Goal: Task Accomplishment & Management: Manage account settings

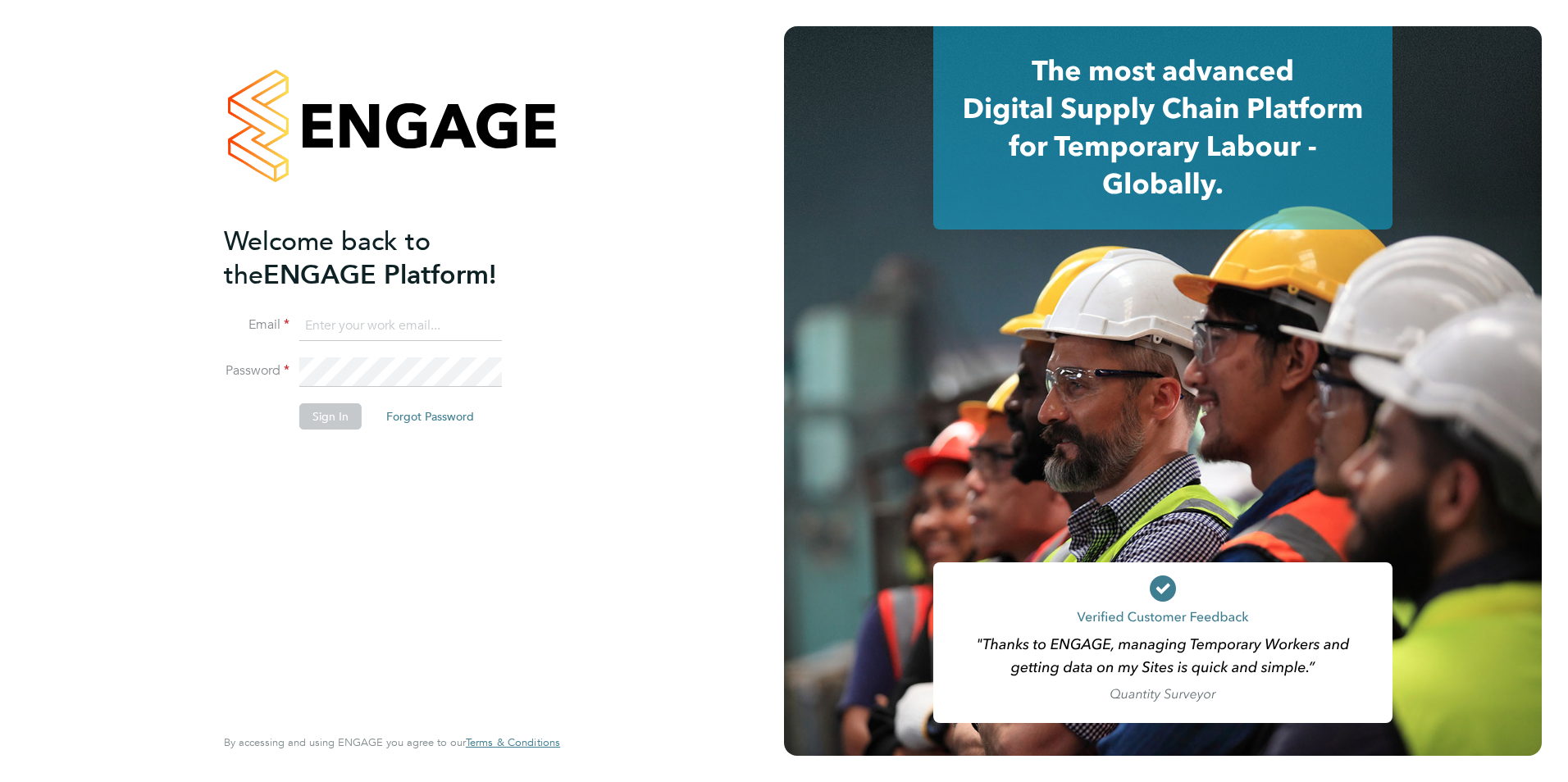
type input "[EMAIL_ADDRESS][PERSON_NAME][DOMAIN_NAME]"
click at [321, 417] on button "Sign In" at bounding box center [330, 416] width 63 height 26
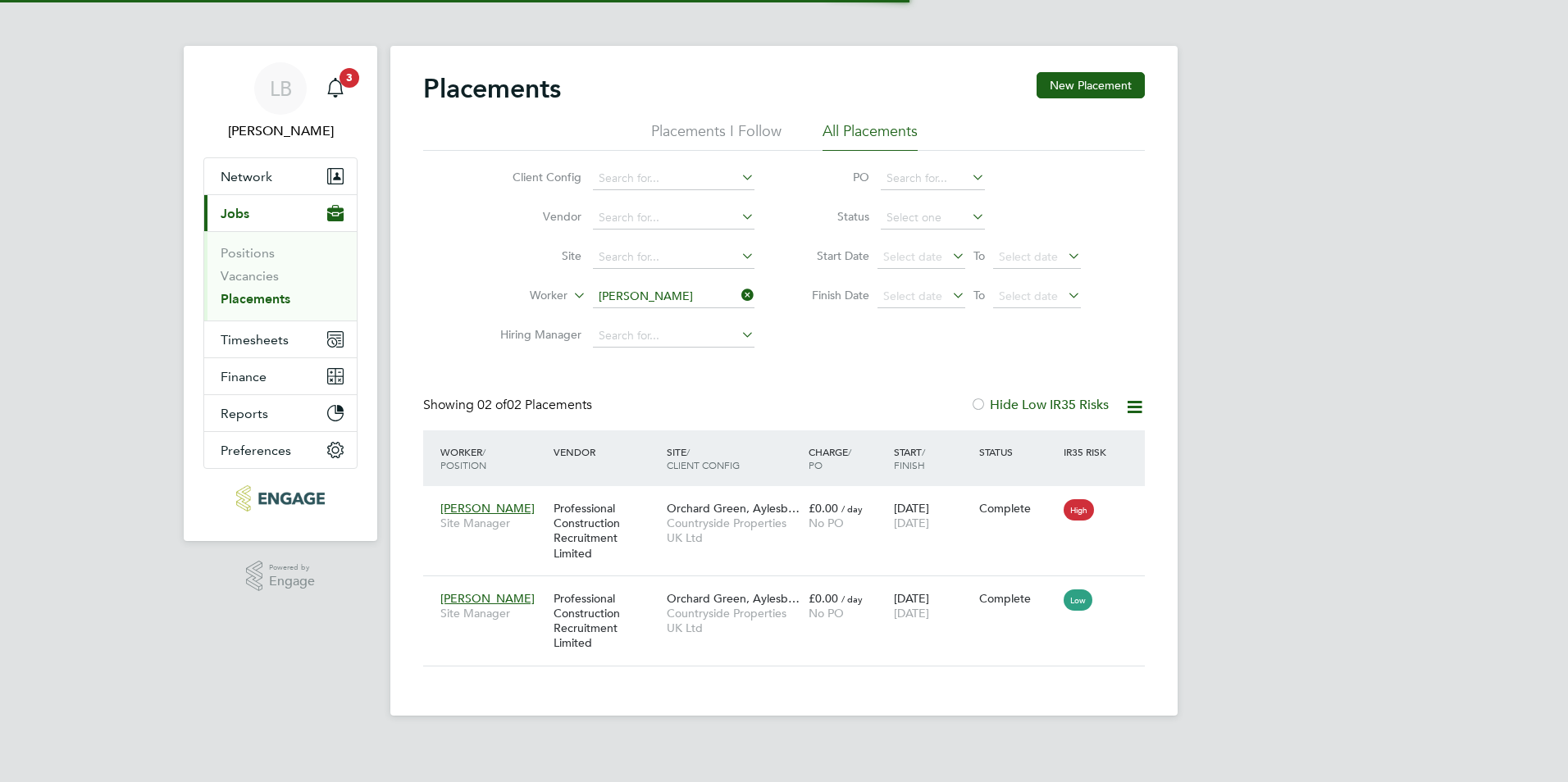
scroll to position [62, 143]
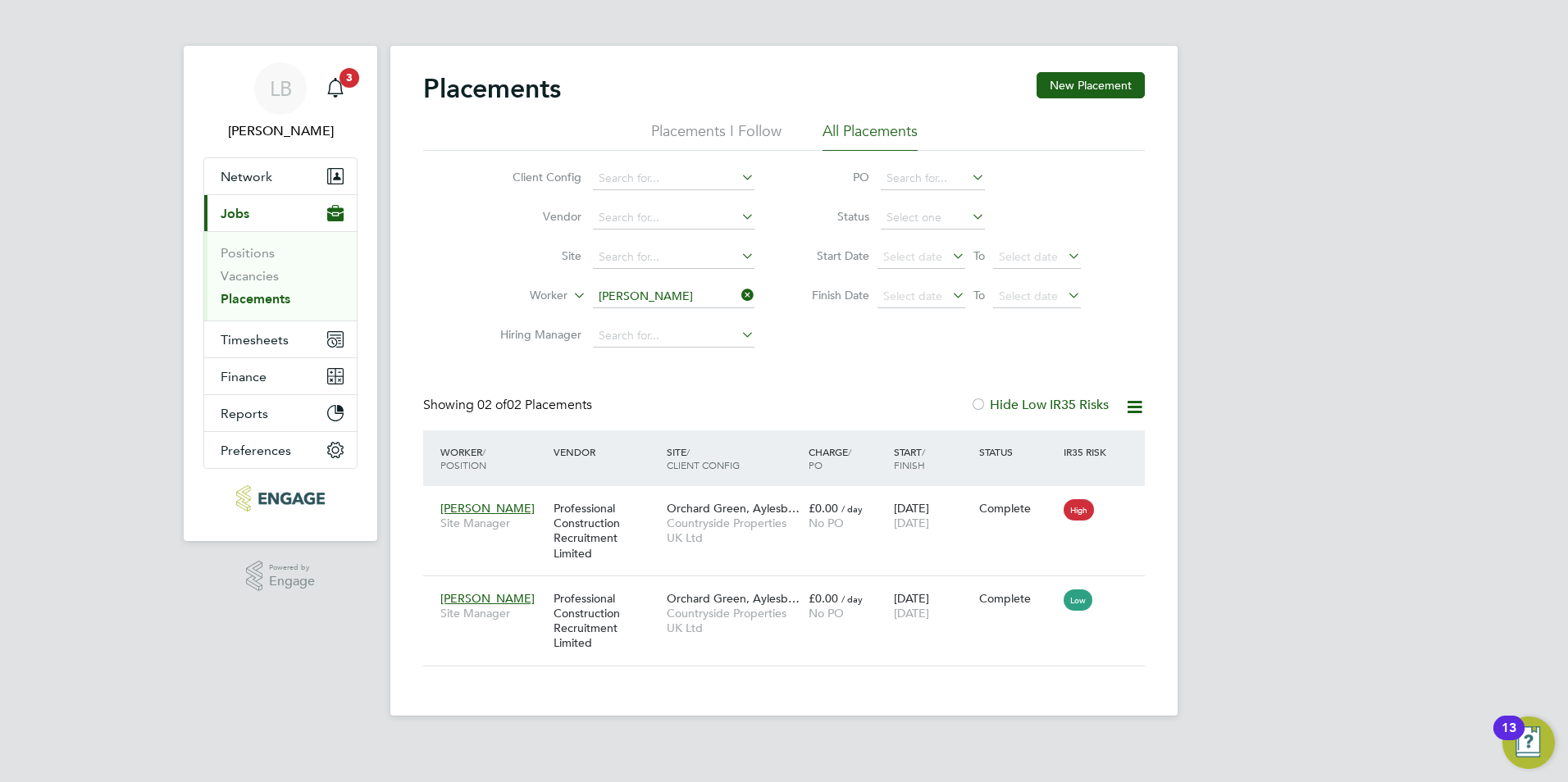
click at [260, 261] on li "Positions" at bounding box center [283, 256] width 123 height 23
click at [258, 300] on link "Placements" at bounding box center [255, 298] width 70 height 16
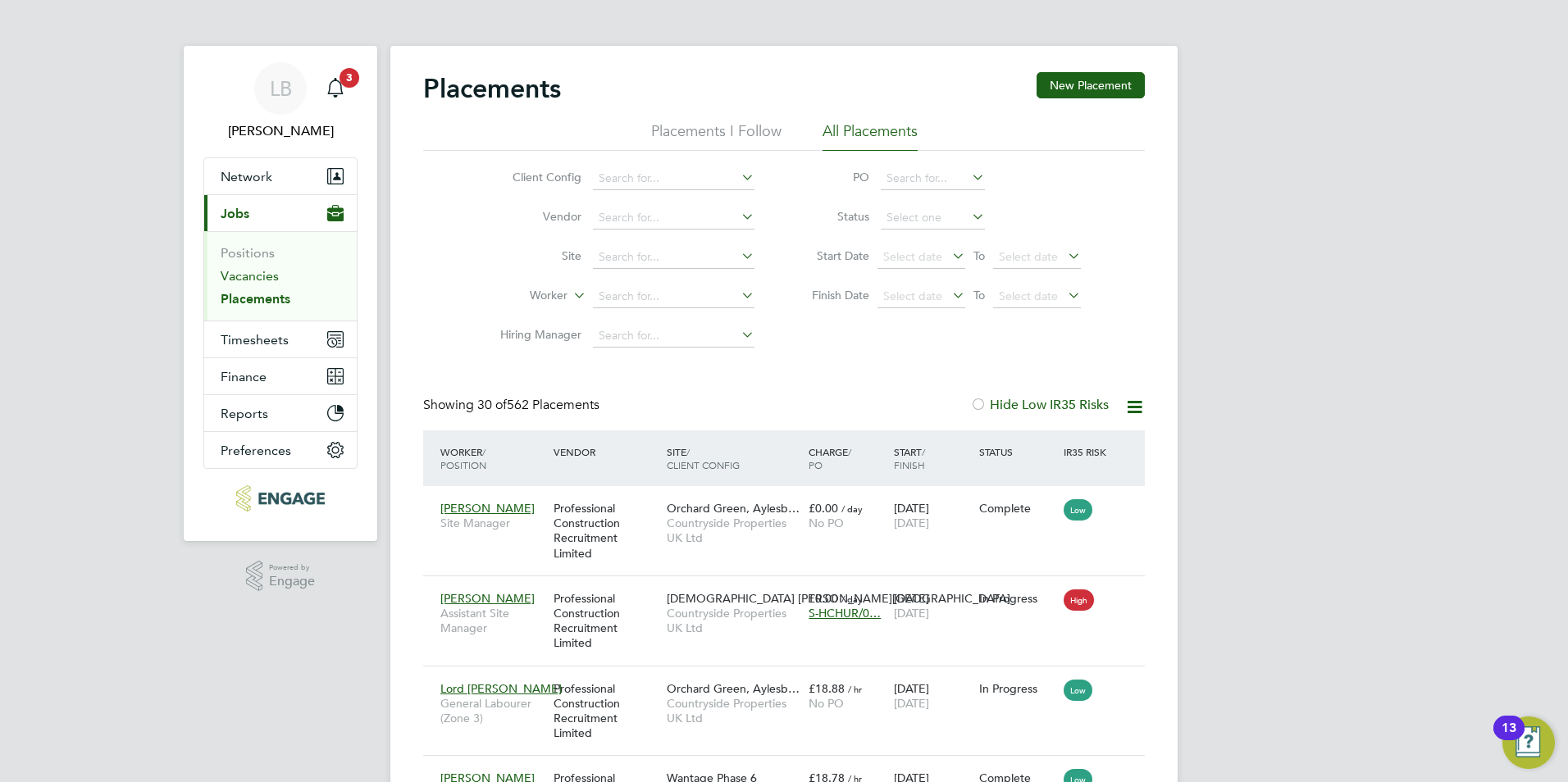
click at [263, 270] on link "Vacancies" at bounding box center [250, 276] width 58 height 16
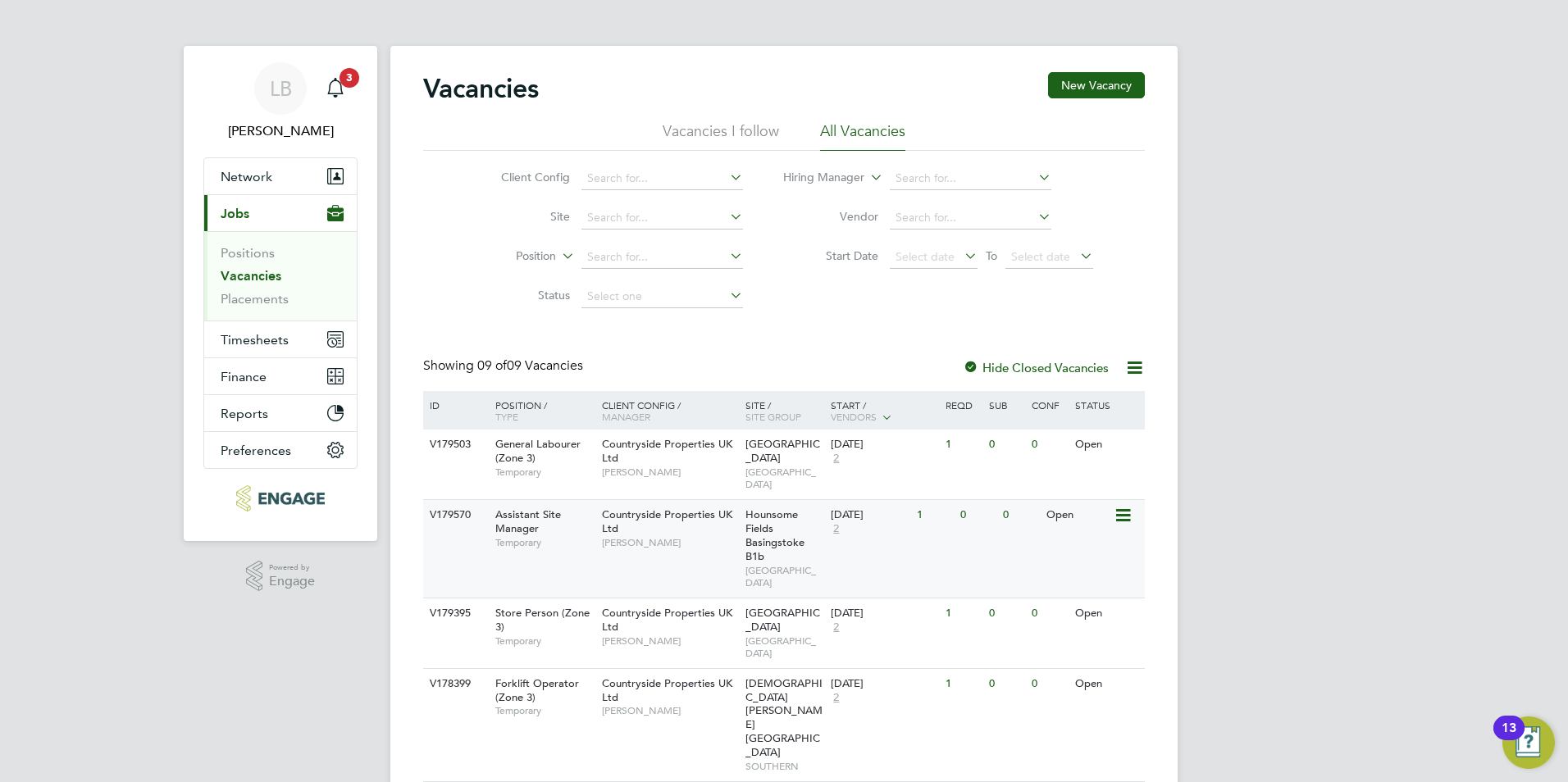
click at [1116, 506] on icon at bounding box center [1123, 515] width 17 height 20
click at [980, 536] on div "V179570 Assistant Site Manager Temporary Countryside Properties UK Ltd Zane Wic…" at bounding box center [784, 548] width 722 height 98
click at [253, 295] on link "Placements" at bounding box center [254, 298] width 68 height 16
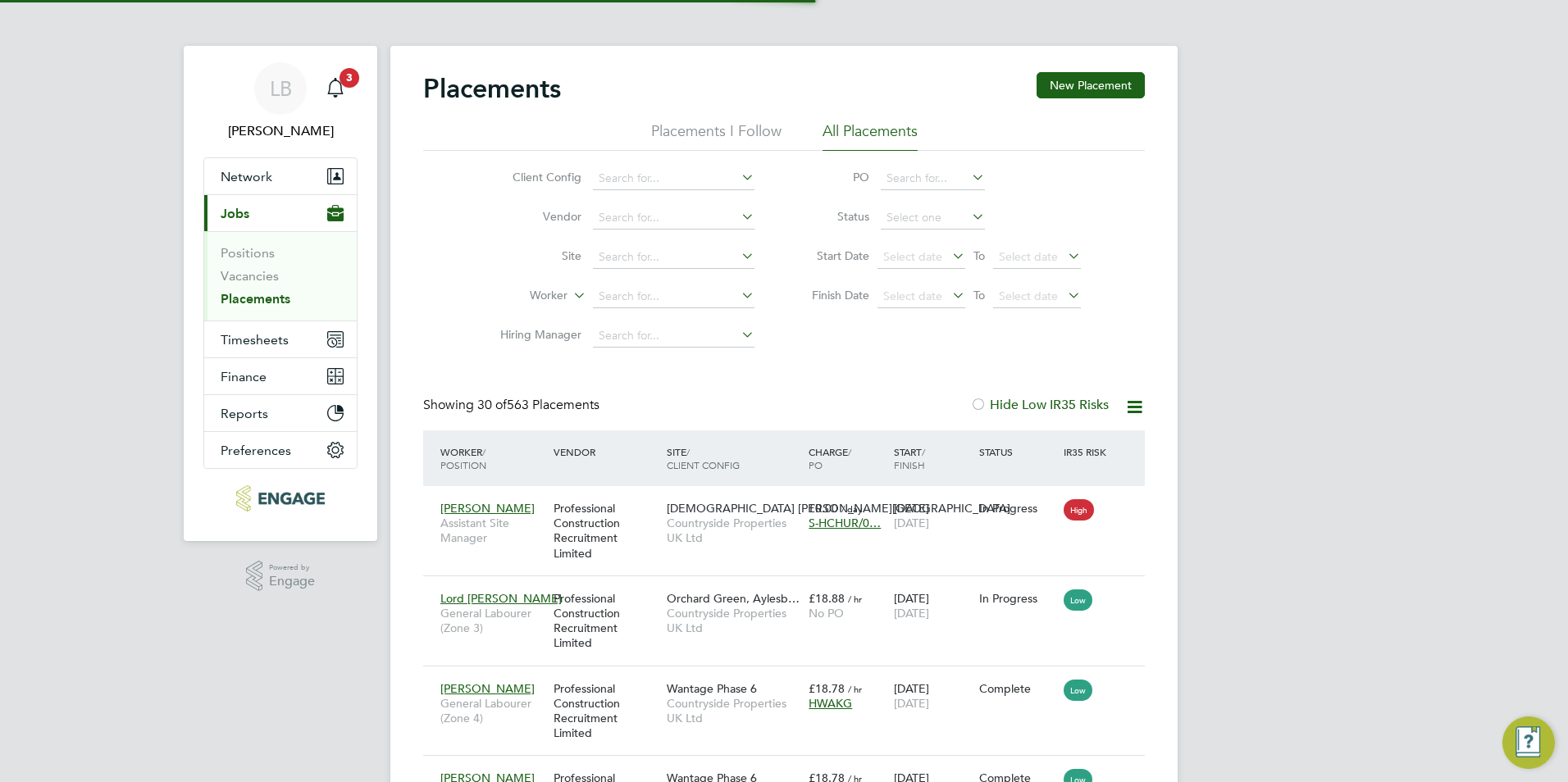
scroll to position [62, 143]
click at [631, 303] on input at bounding box center [674, 297] width 162 height 23
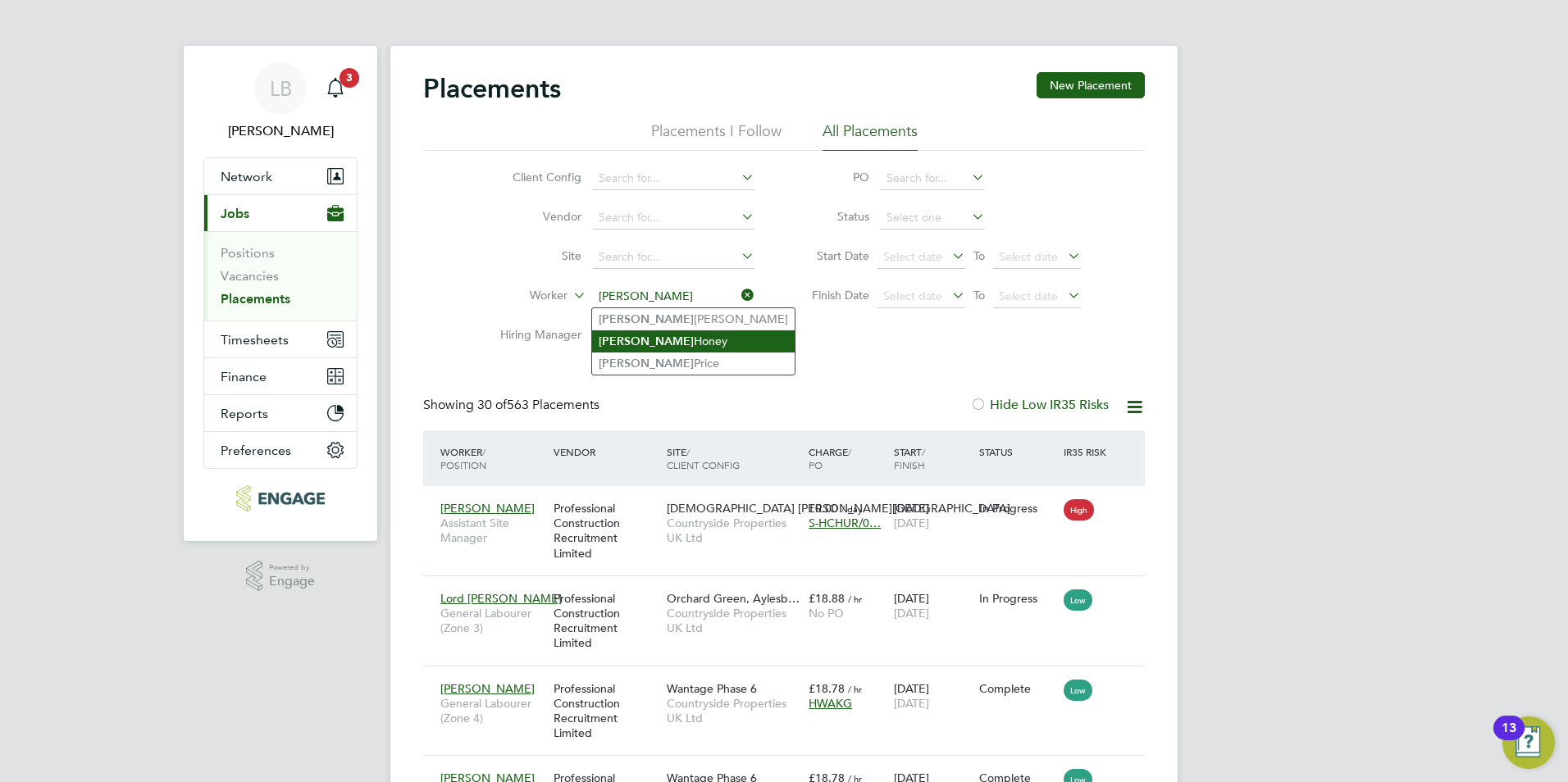
click at [639, 337] on li "Kevin Honey" at bounding box center [693, 341] width 203 height 22
type input "[PERSON_NAME]"
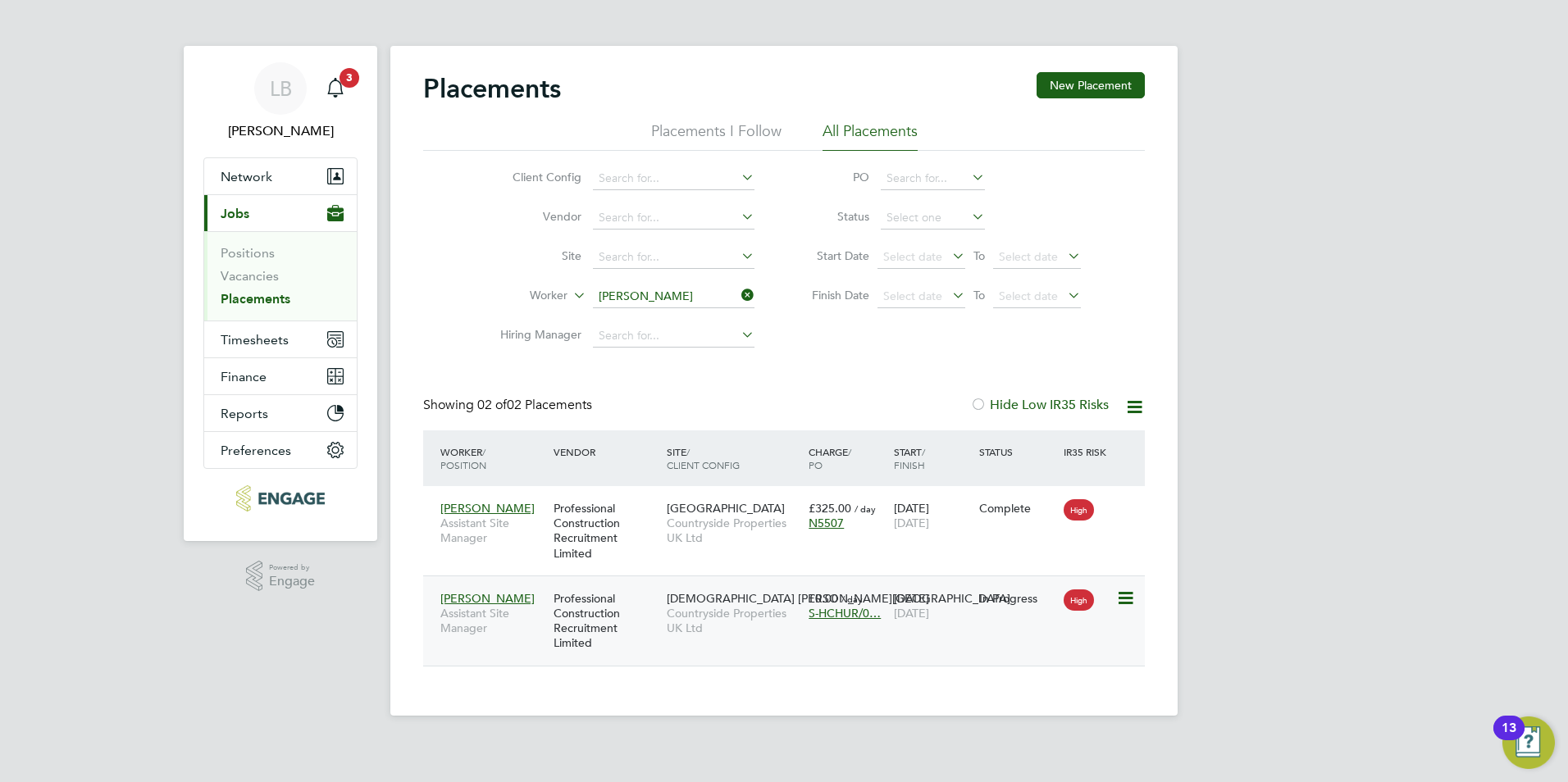
click at [1123, 603] on icon at bounding box center [1125, 599] width 17 height 20
click at [945, 652] on div "Kevin Honey Assistant Site Manager Professional Construction Recruitment Limite…" at bounding box center [784, 621] width 722 height 90
click at [946, 638] on div "Kevin Honey Assistant Site Manager Professional Construction Recruitment Limite…" at bounding box center [784, 621] width 722 height 90
click at [1124, 591] on icon at bounding box center [1125, 599] width 17 height 20
click at [936, 628] on div "19 Aug 2025 05 Sep 2025" at bounding box center [932, 605] width 85 height 46
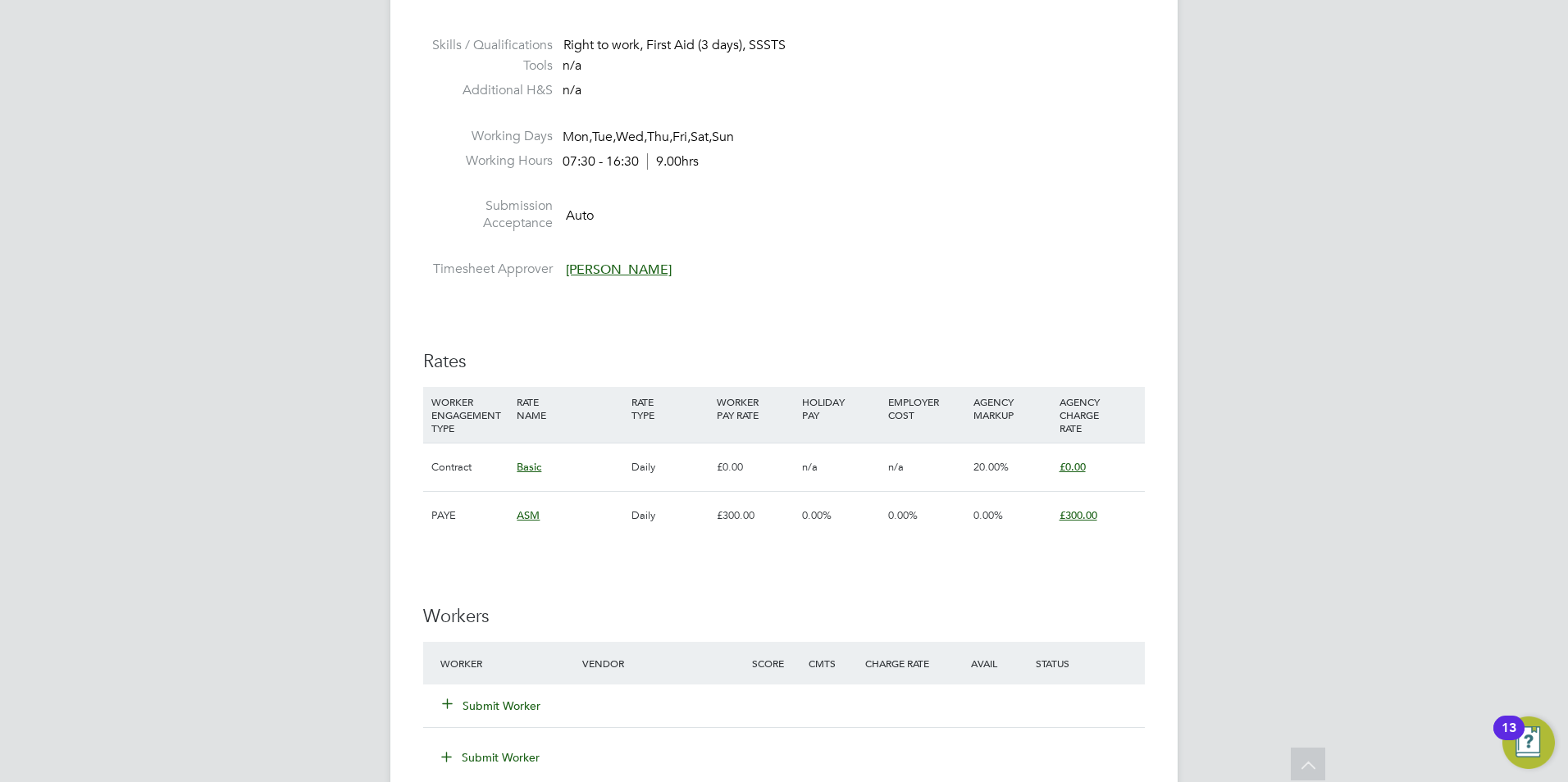
scroll to position [1149, 0]
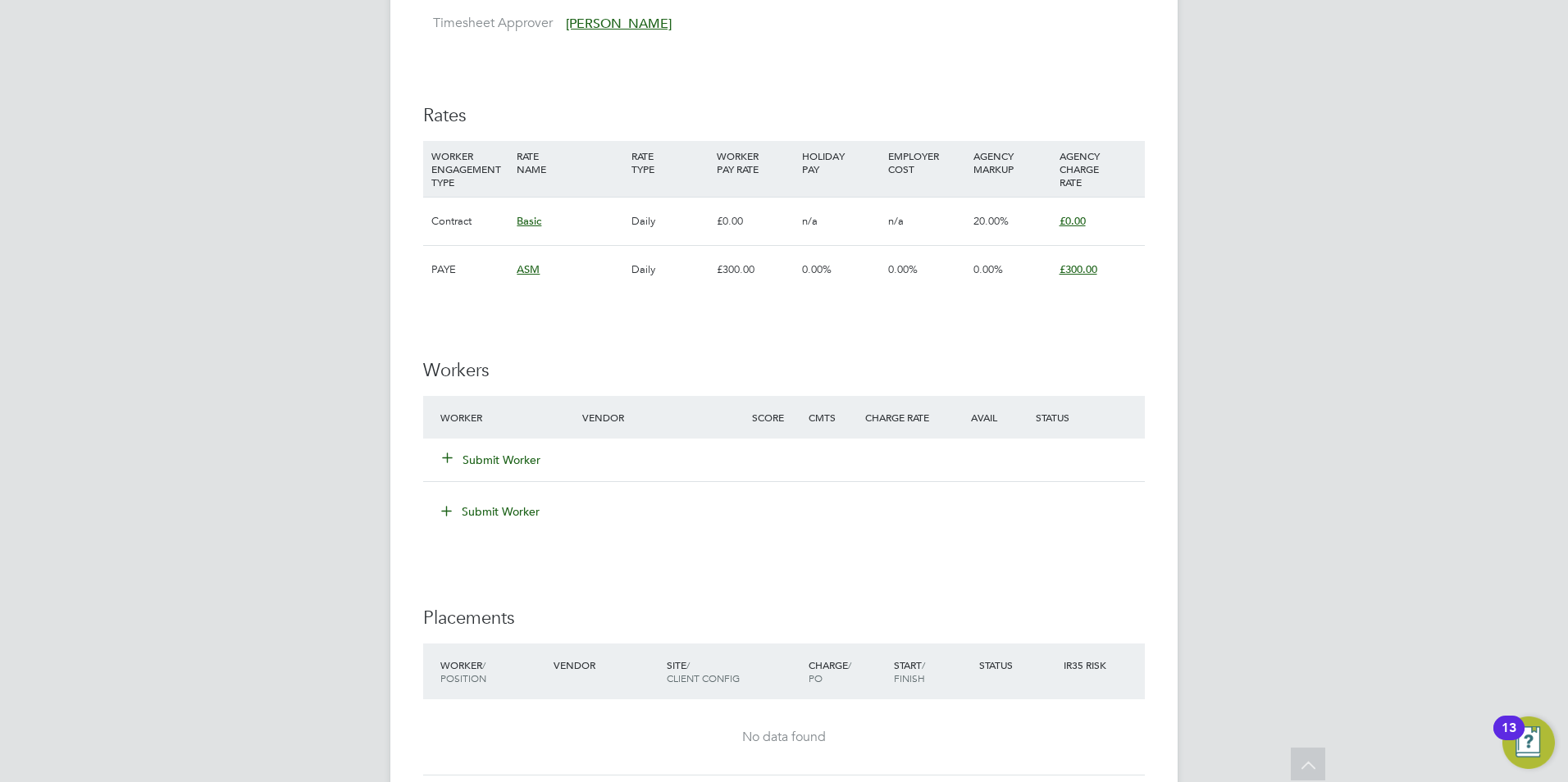
click at [520, 459] on button "Submit Worker" at bounding box center [491, 460] width 98 height 17
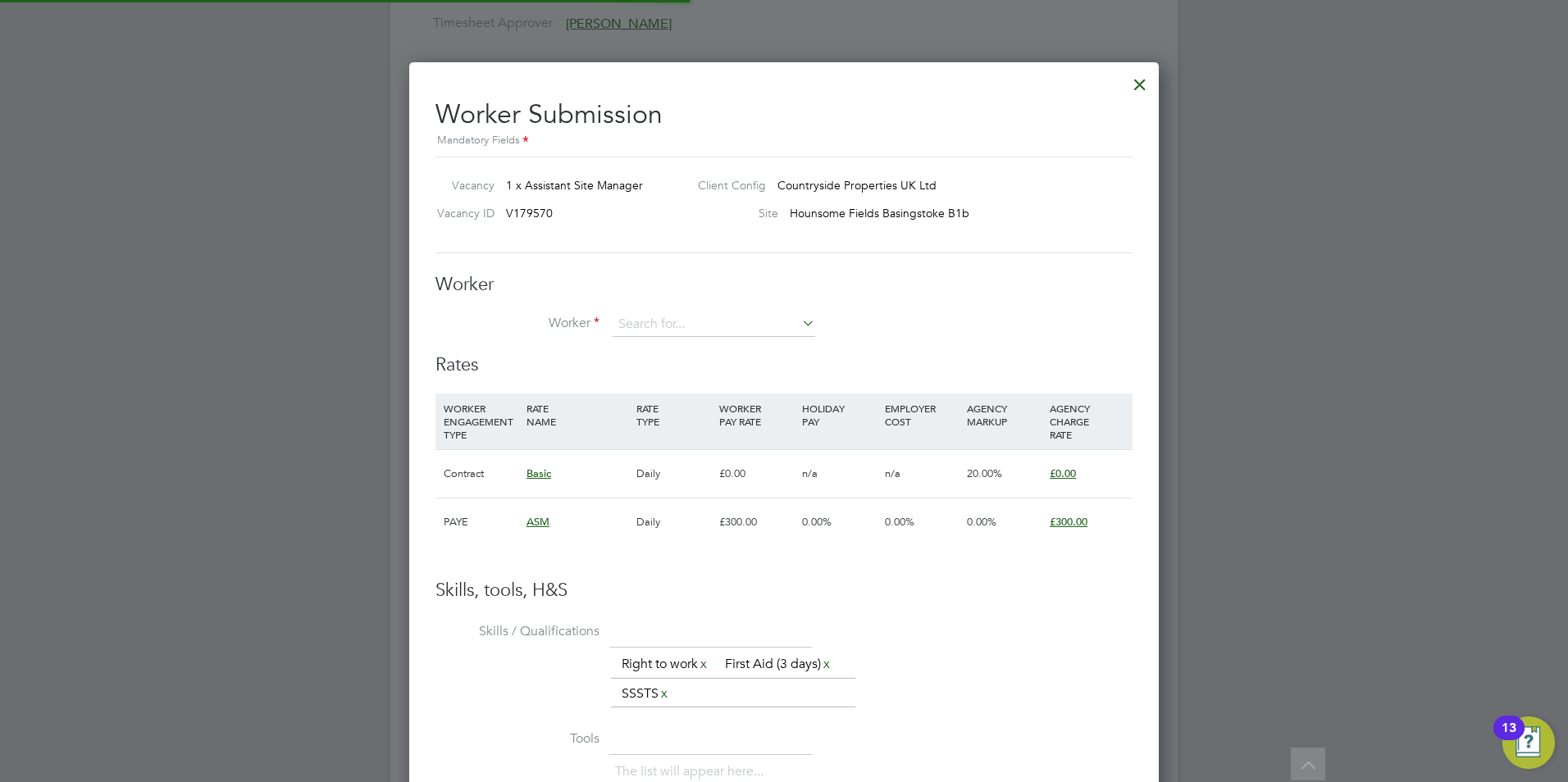
scroll to position [49, 111]
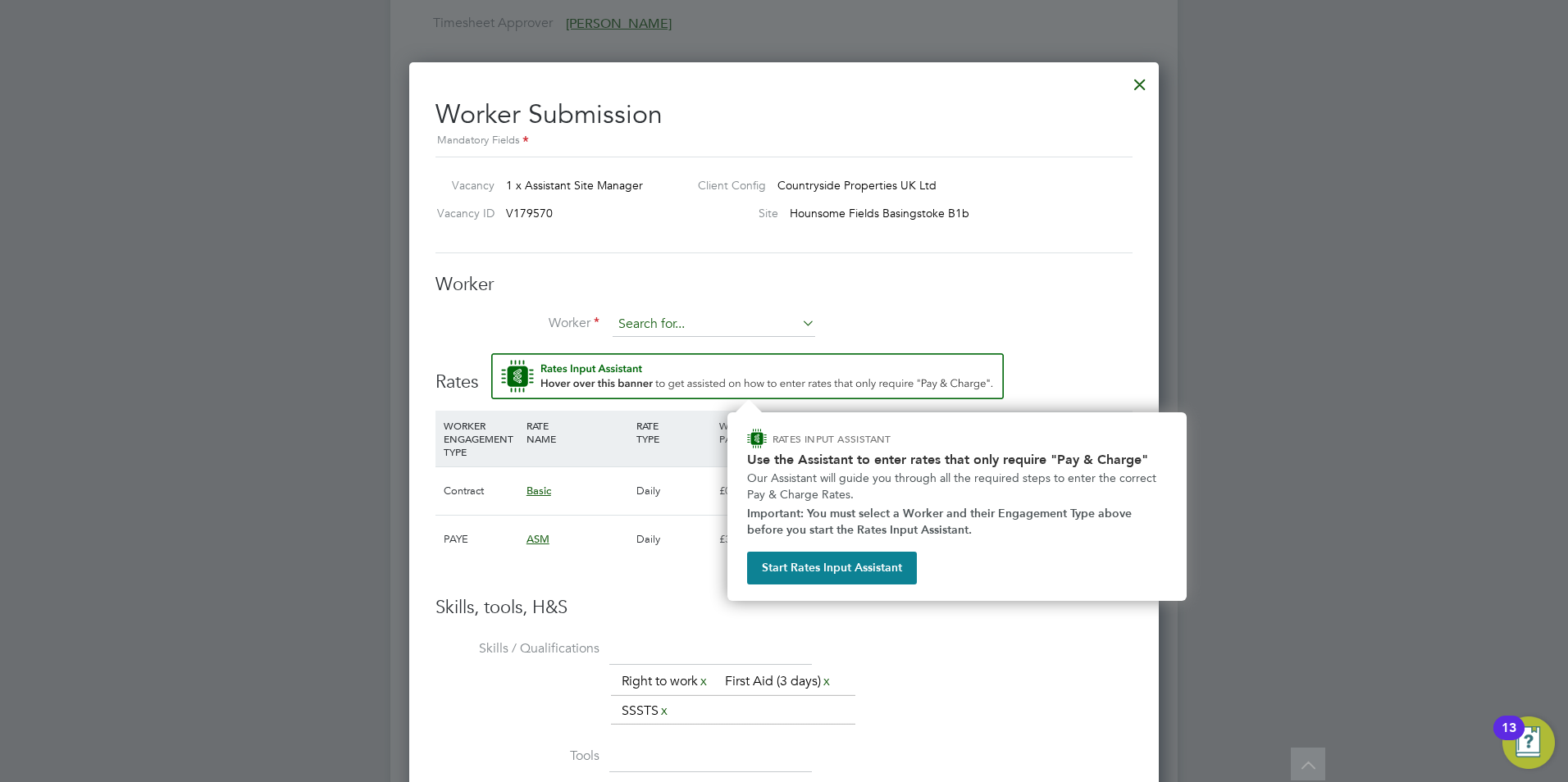
click at [621, 326] on input at bounding box center [714, 325] width 203 height 24
click at [632, 361] on li "Martin Chambers (249)" at bounding box center [728, 370] width 232 height 22
type input "Martin Chambers (249)"
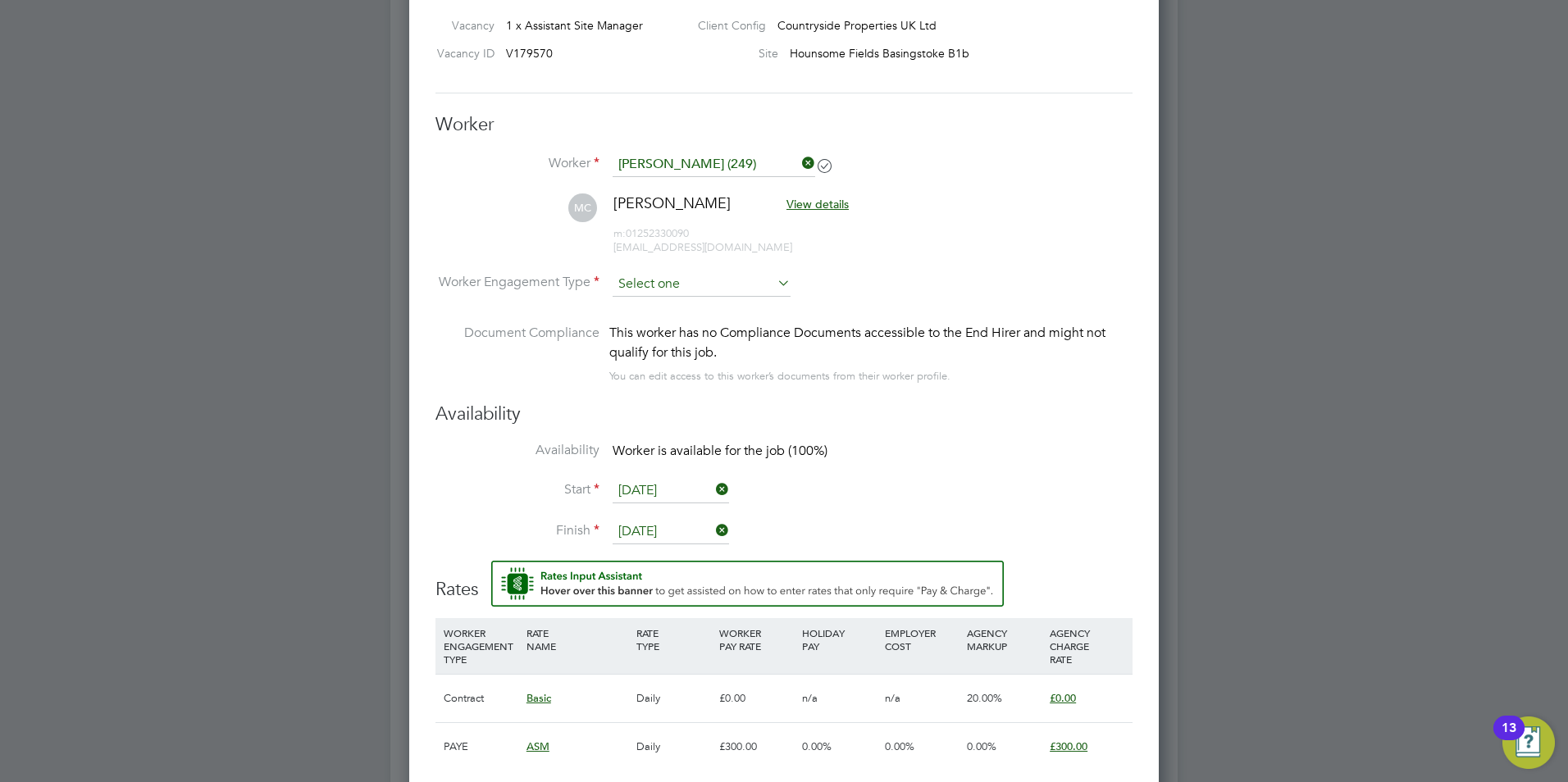
click at [713, 279] on input at bounding box center [702, 284] width 178 height 24
click at [675, 310] on li "Contract" at bounding box center [702, 307] width 180 height 22
type input "Contract"
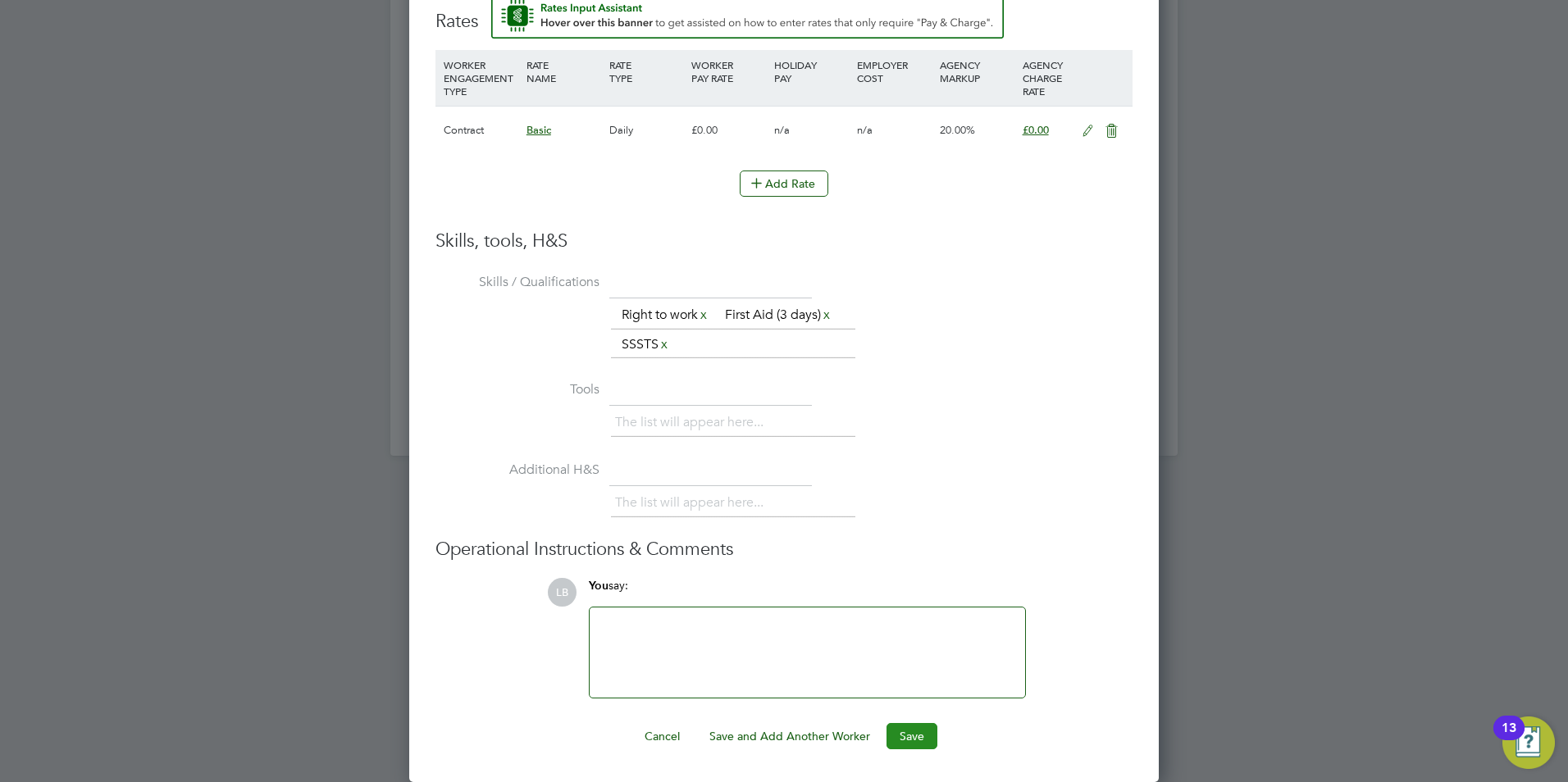
click at [914, 738] on button "Save" at bounding box center [912, 736] width 51 height 26
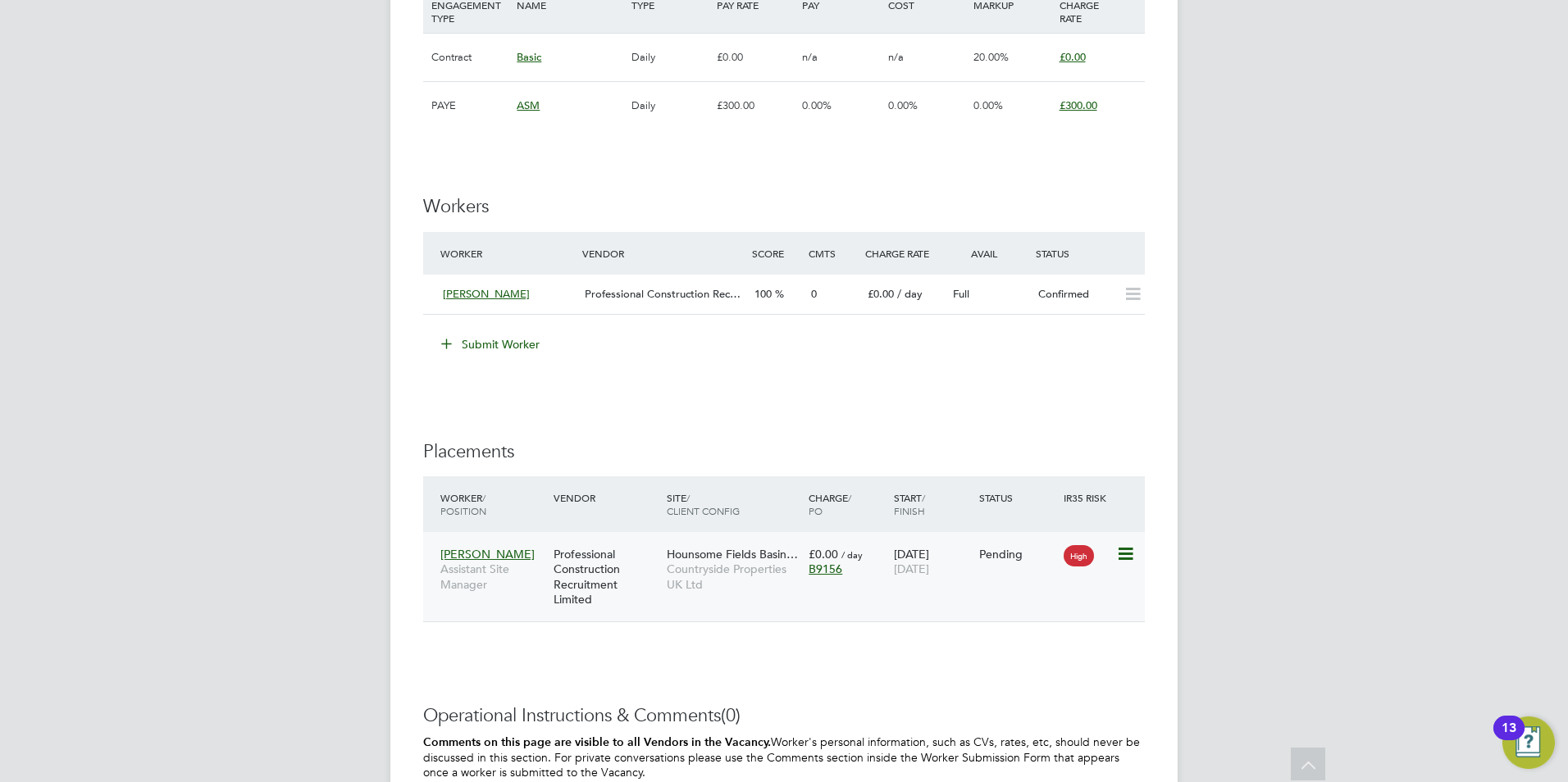
click at [1127, 555] on icon at bounding box center [1125, 554] width 17 height 20
click at [1030, 656] on li "Start" at bounding box center [1075, 657] width 117 height 23
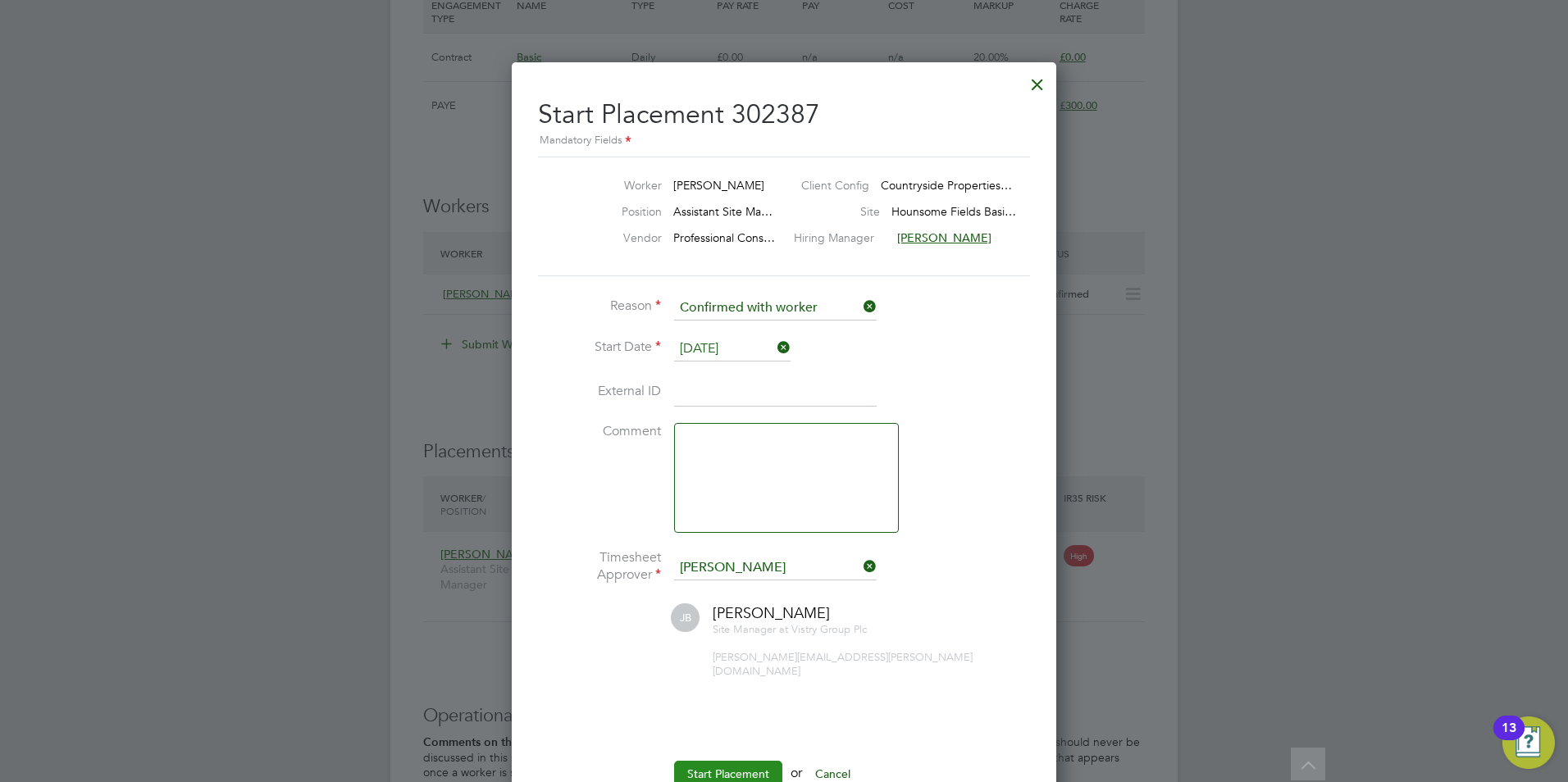
click at [733, 761] on button "Start Placement" at bounding box center [729, 775] width 109 height 26
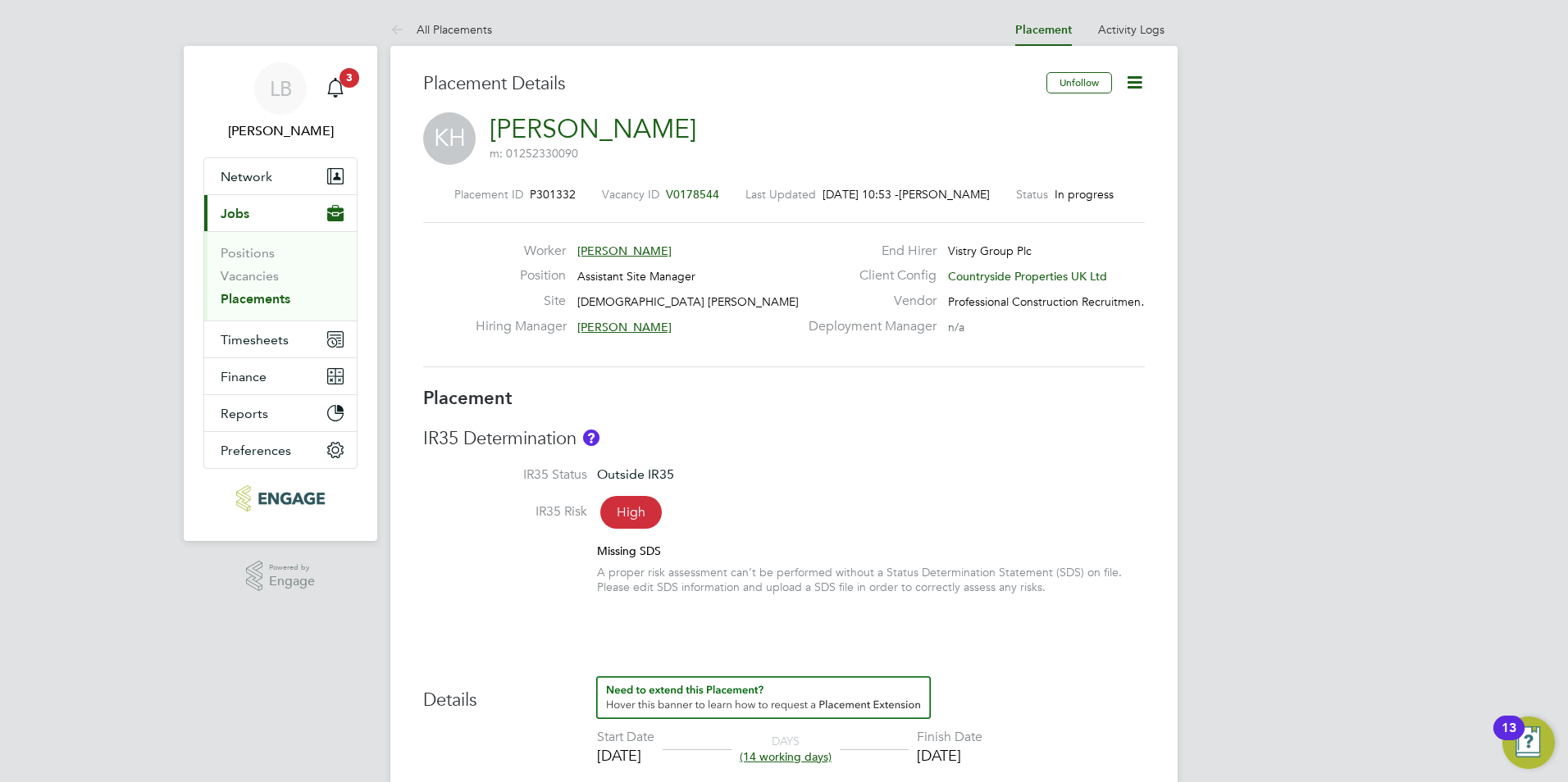
click at [1130, 87] on icon at bounding box center [1135, 82] width 21 height 21
click at [1038, 117] on li "Edit Placement e" at bounding box center [1082, 121] width 121 height 23
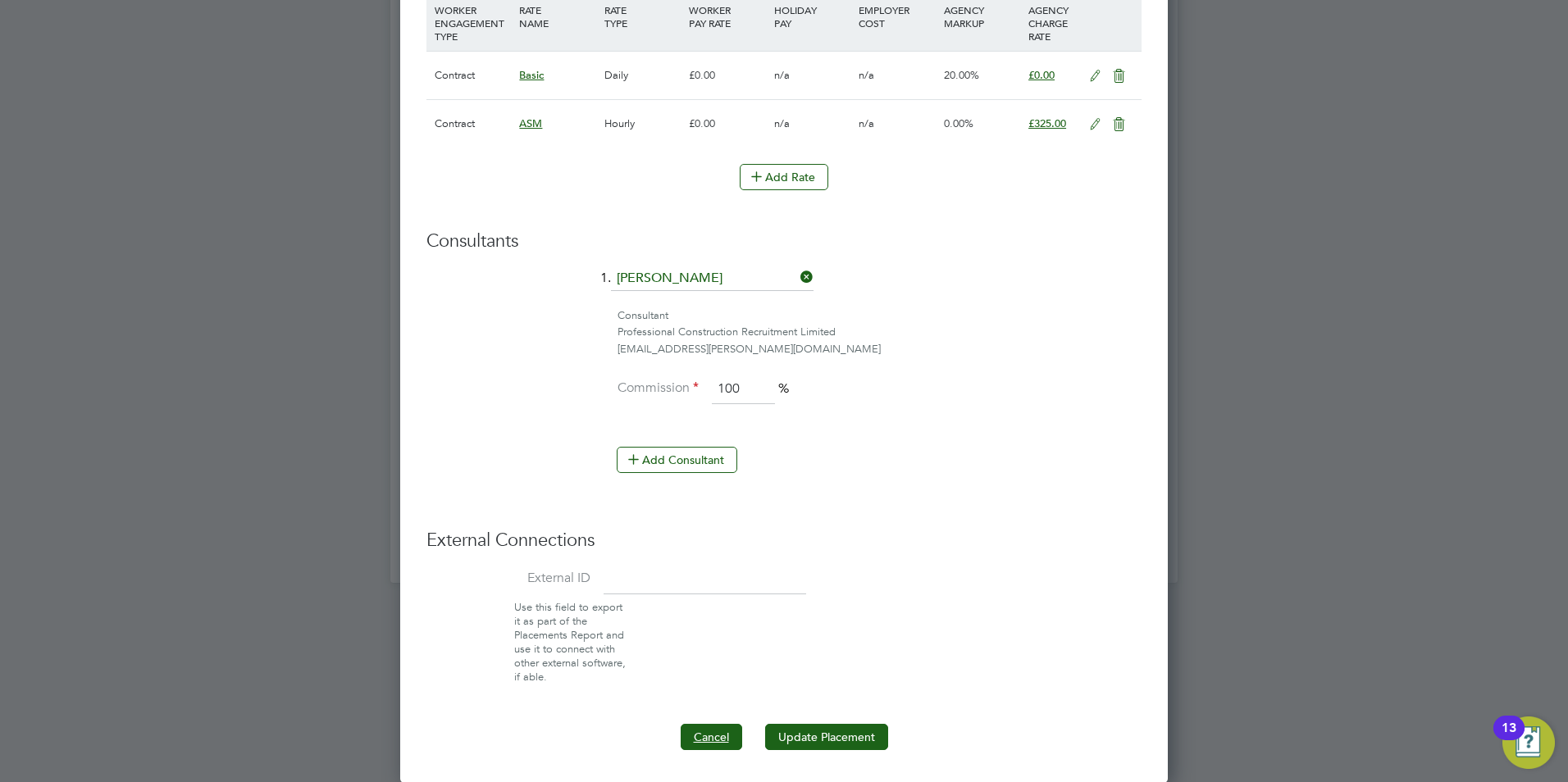
click at [713, 738] on button "Cancel" at bounding box center [712, 737] width 62 height 26
